Goal: Transaction & Acquisition: Download file/media

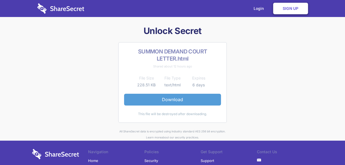
click at [175, 98] on link "Download" at bounding box center [172, 100] width 97 height 12
